Goal: Check status: Check status

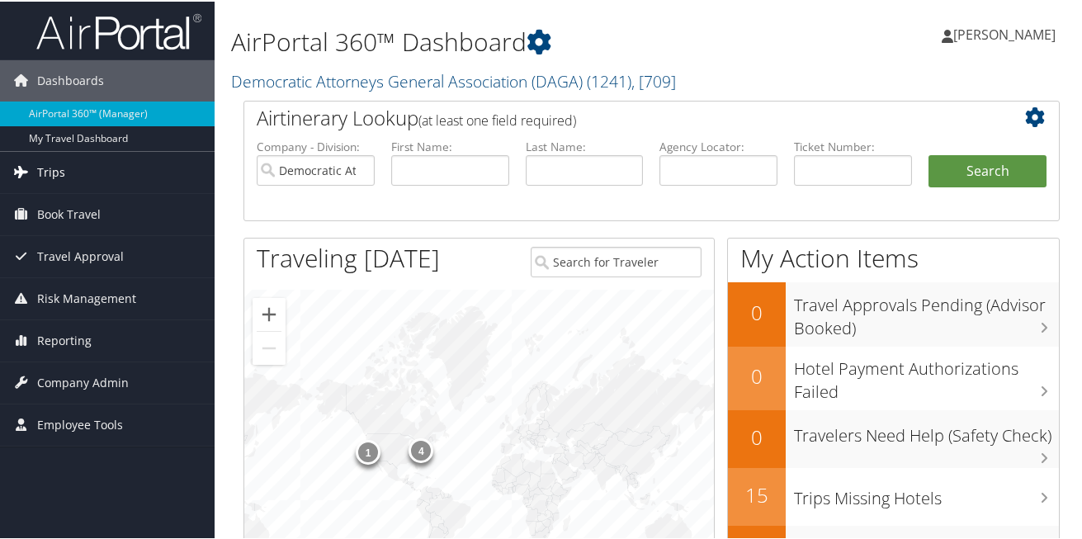
click at [52, 168] on span "Trips" at bounding box center [51, 170] width 28 height 41
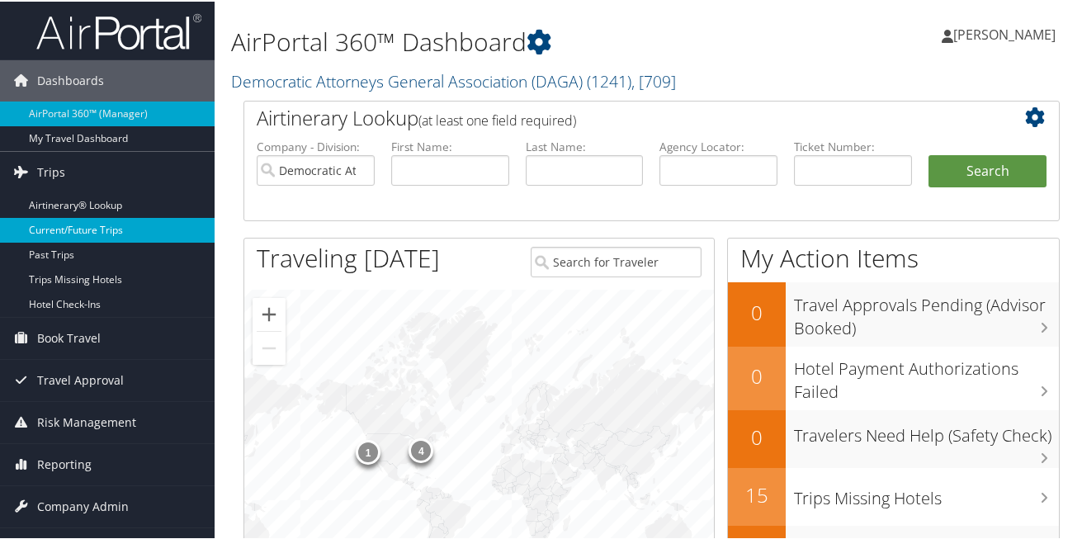
click at [90, 229] on link "Current/Future Trips" at bounding box center [107, 228] width 214 height 25
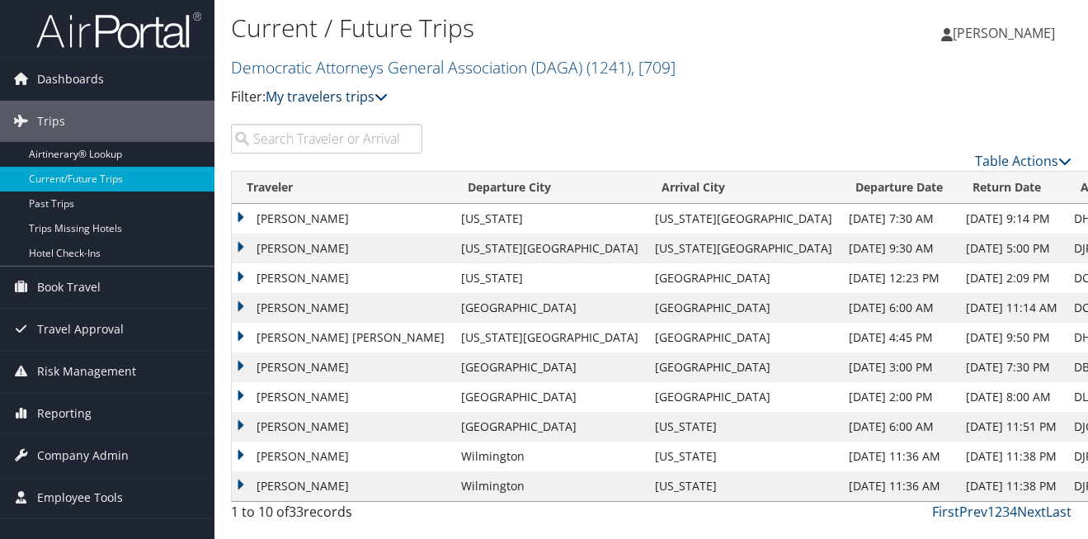
click at [367, 100] on link "My travelers trips" at bounding box center [327, 96] width 122 height 18
click at [329, 119] on link "My trips" at bounding box center [378, 123] width 217 height 28
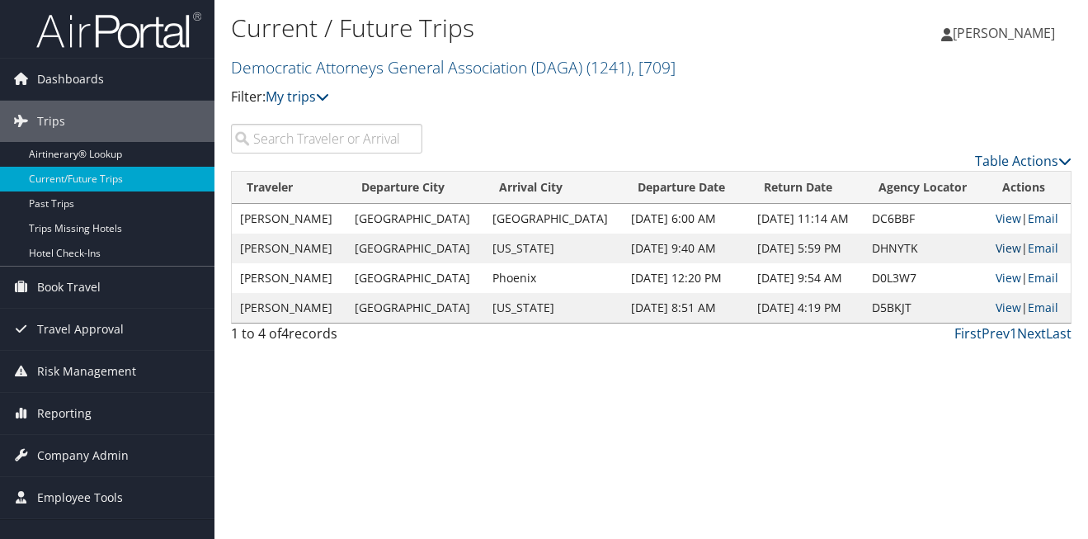
click at [1006, 248] on link "View" at bounding box center [1009, 248] width 26 height 16
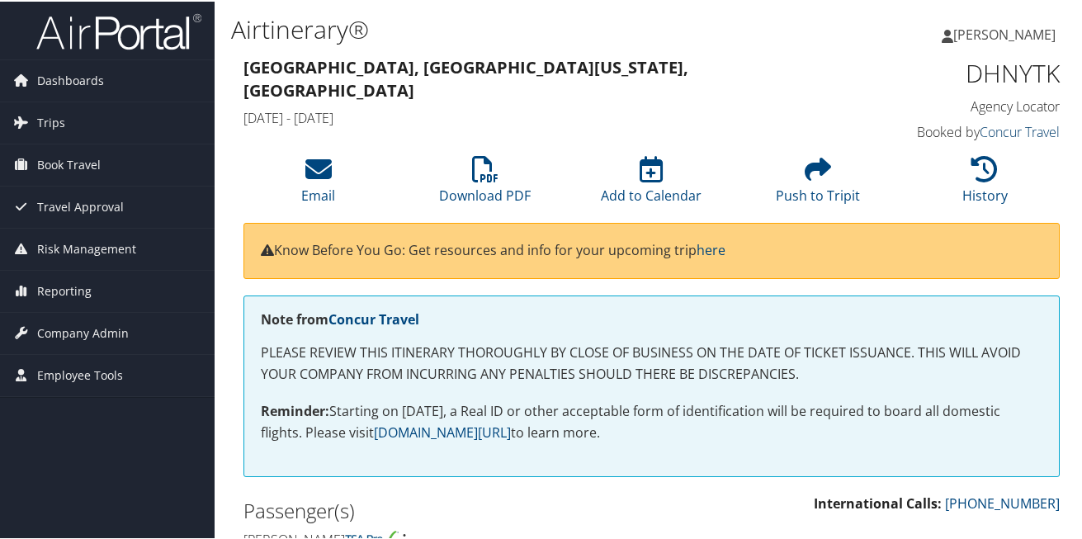
click at [1023, 134] on link "Concur Travel" at bounding box center [1019, 130] width 80 height 18
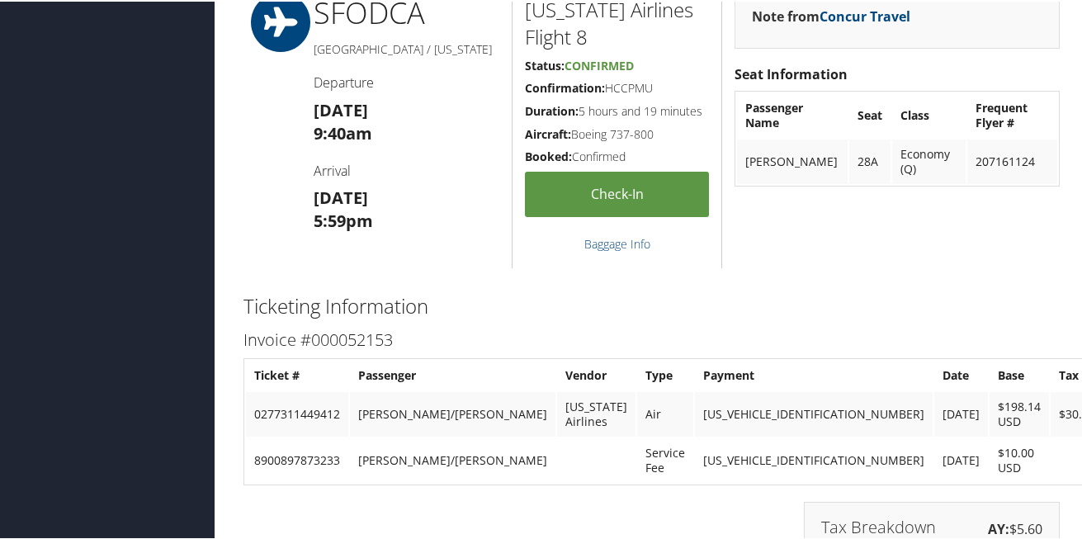
scroll to position [591, 0]
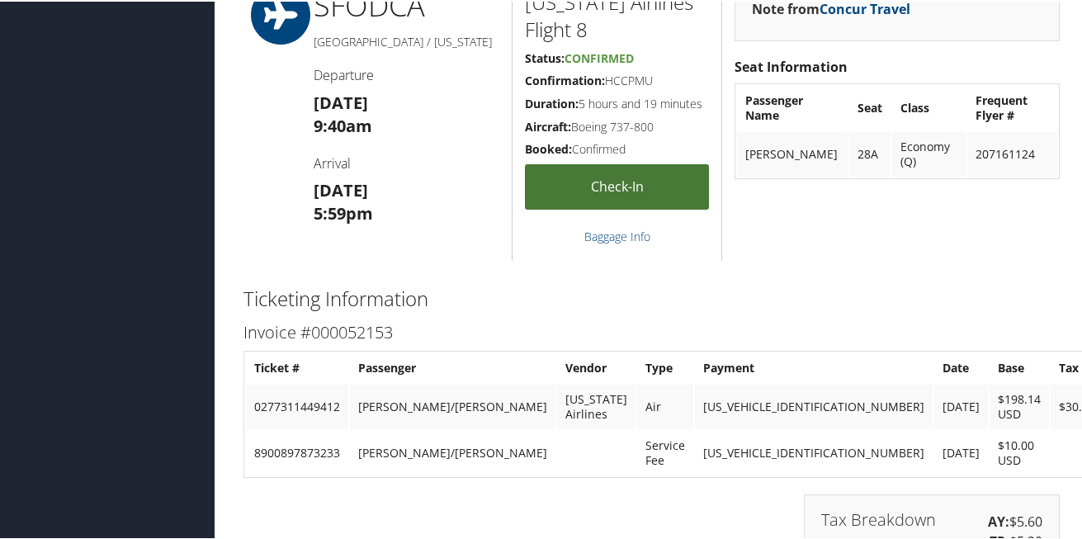
click at [566, 171] on link "Check-in" at bounding box center [617, 185] width 185 height 45
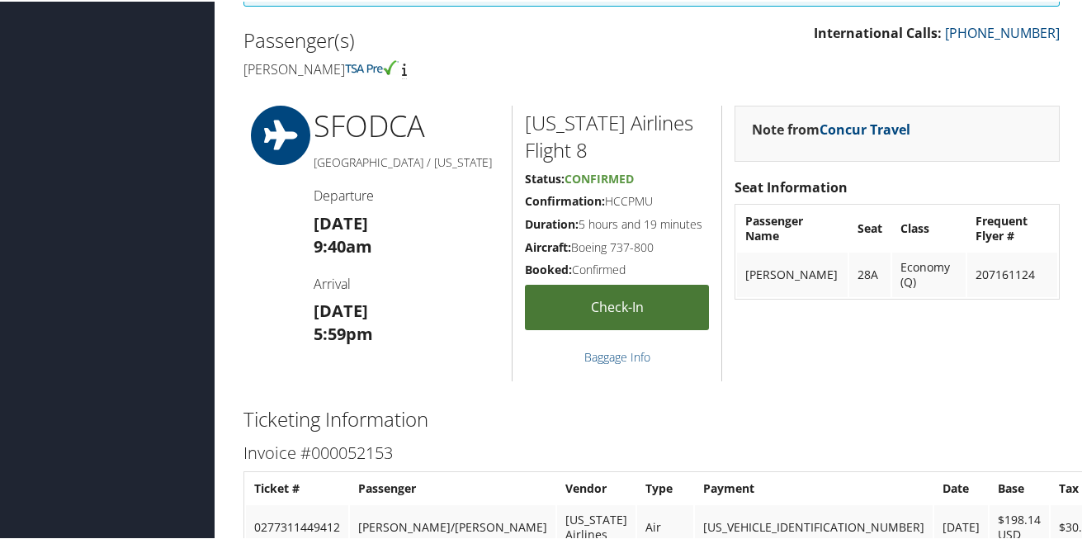
scroll to position [399, 0]
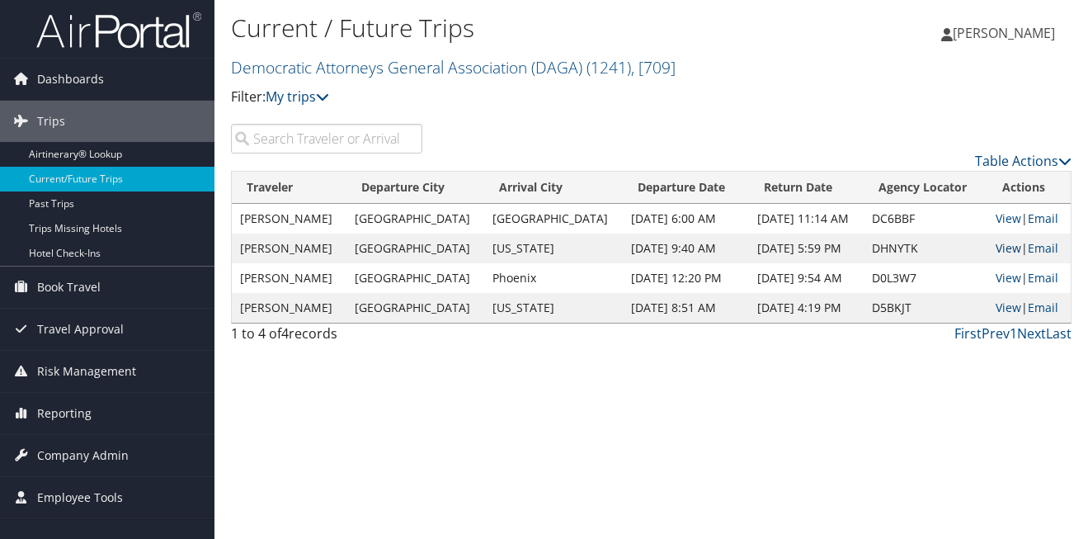
click at [996, 248] on link "View" at bounding box center [1009, 248] width 26 height 16
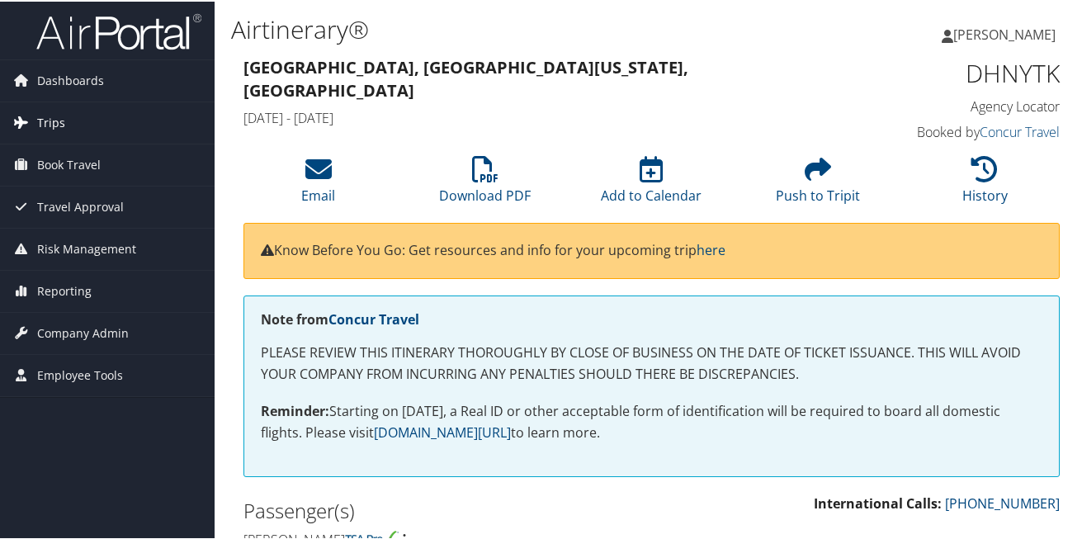
click at [45, 117] on span "Trips" at bounding box center [51, 121] width 28 height 41
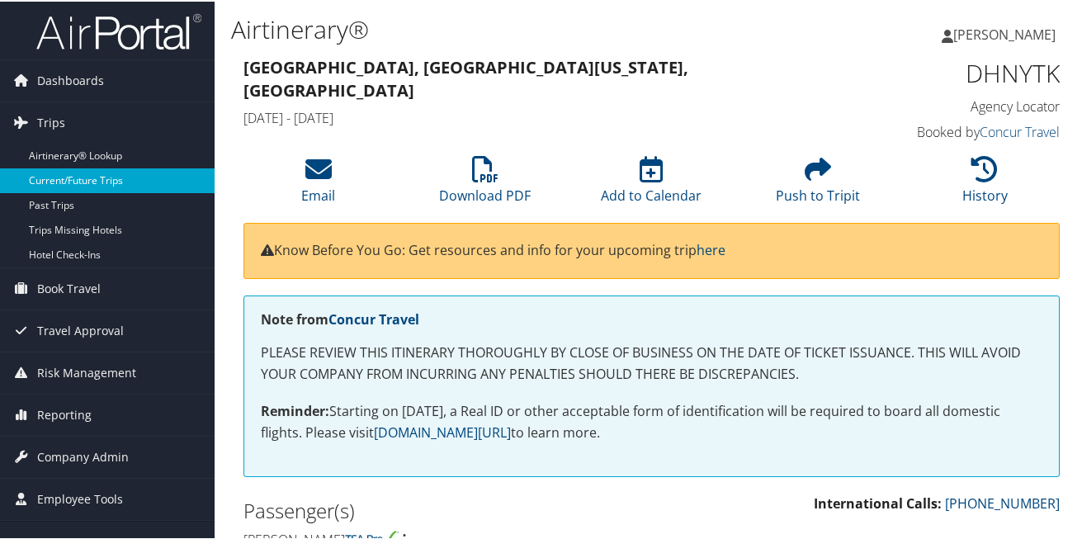
click at [57, 182] on link "Current/Future Trips" at bounding box center [107, 179] width 214 height 25
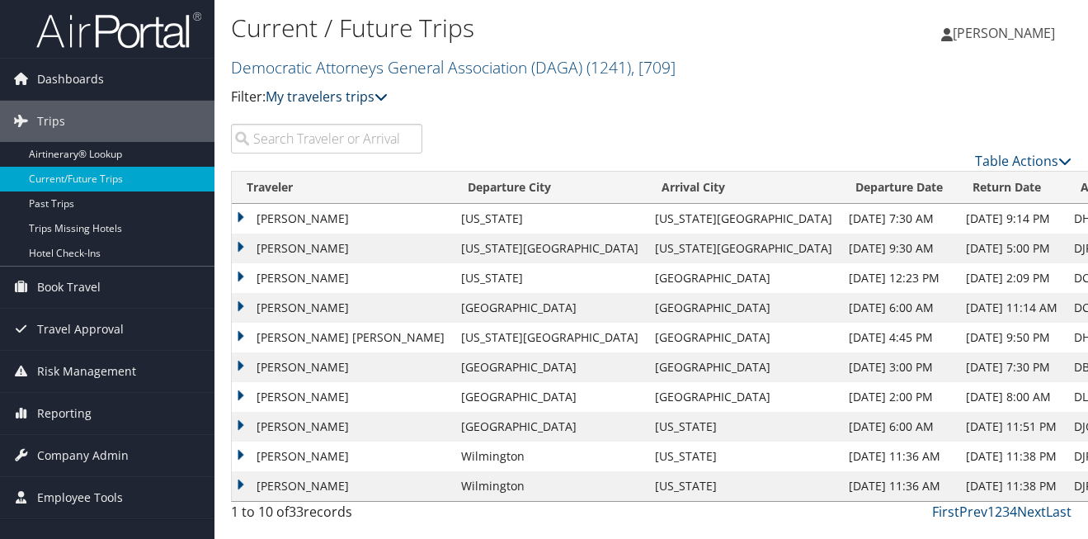
click at [342, 98] on link "My travelers trips" at bounding box center [327, 96] width 122 height 18
click at [337, 124] on link "My trips" at bounding box center [378, 123] width 217 height 28
